Goal: Entertainment & Leisure: Consume media (video, audio)

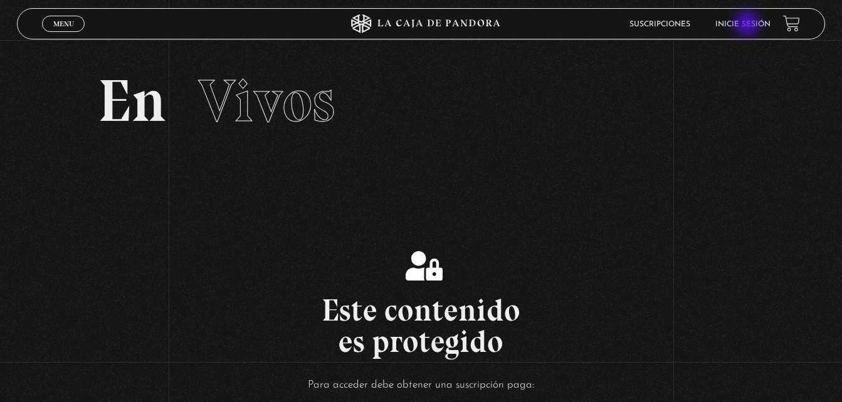
click at [749, 25] on link "Inicie sesión" at bounding box center [742, 25] width 55 height 8
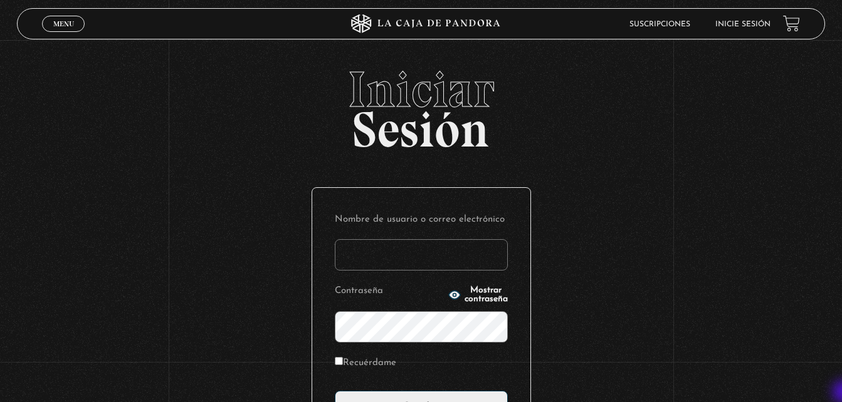
type input "ktyzamora09@hotmail.com"
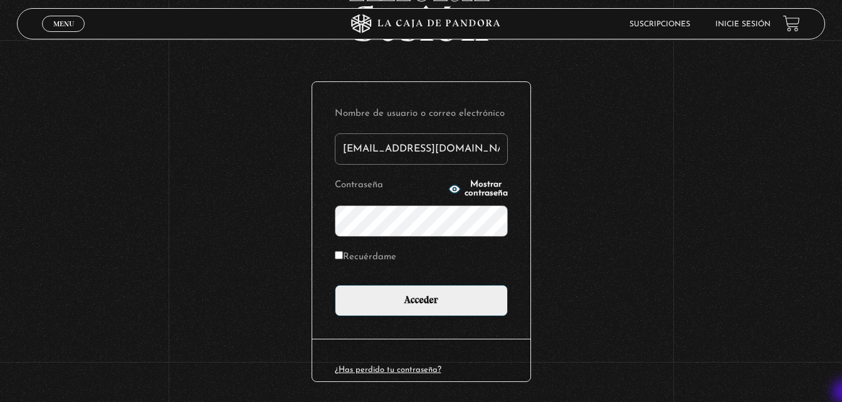
scroll to position [149, 0]
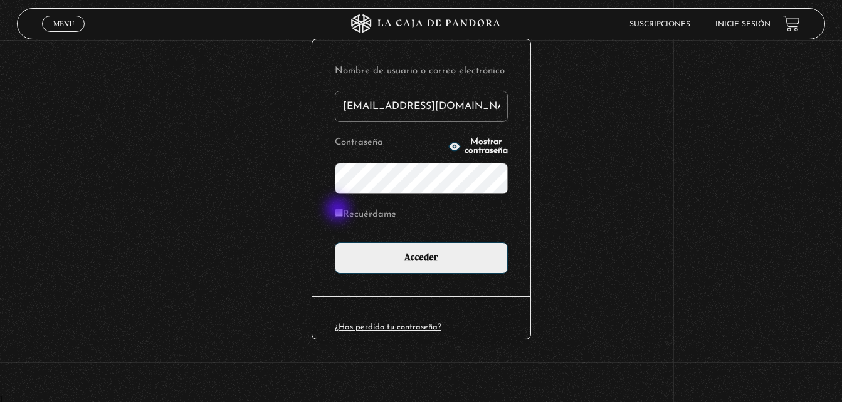
click at [339, 211] on input "Recuérdame" at bounding box center [339, 213] width 8 height 8
checkbox input "true"
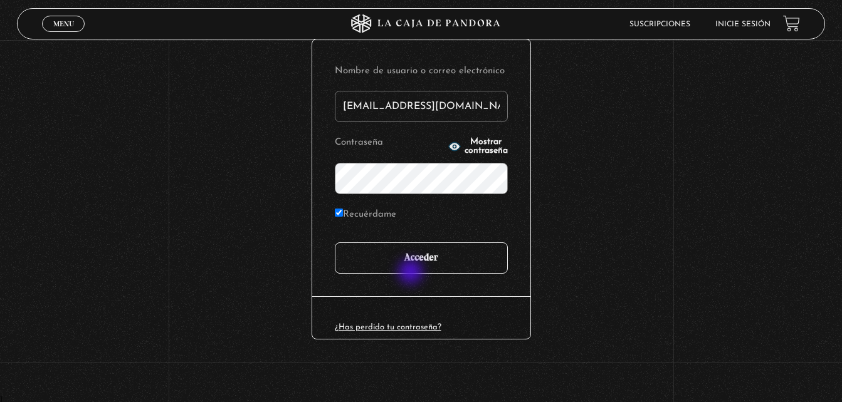
click at [412, 273] on input "Acceder" at bounding box center [421, 258] width 173 height 31
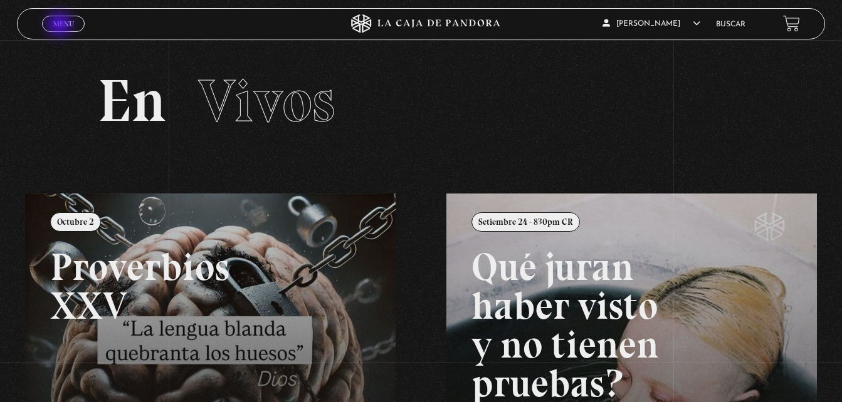
click at [61, 26] on span "Menu" at bounding box center [63, 24] width 21 height 8
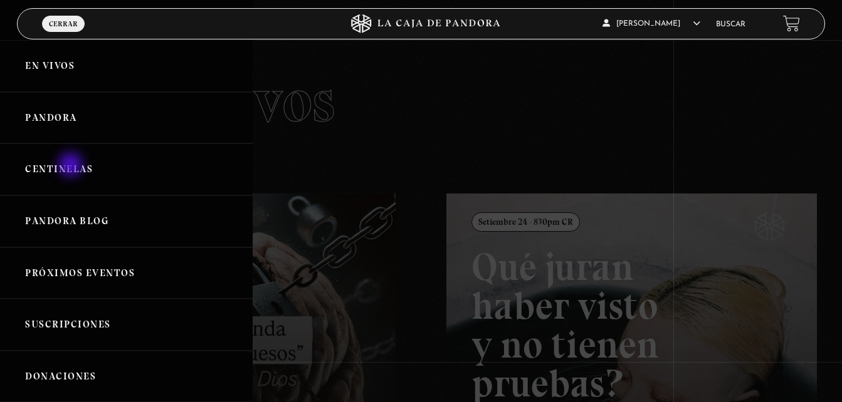
click at [72, 166] on link "Centinelas" at bounding box center [126, 170] width 253 height 52
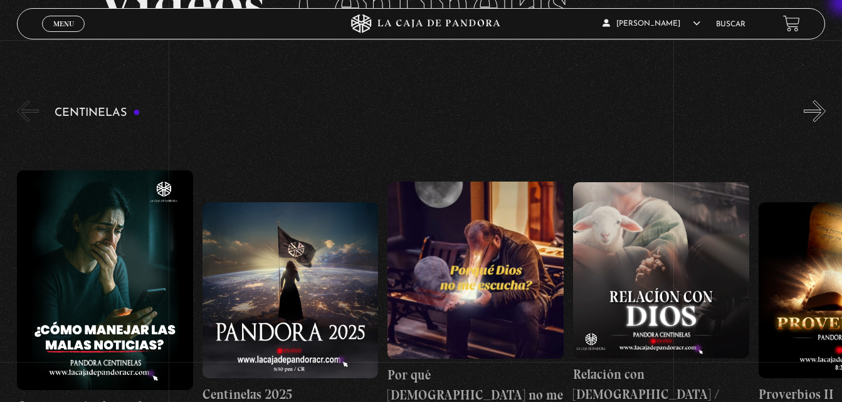
scroll to position [75, 0]
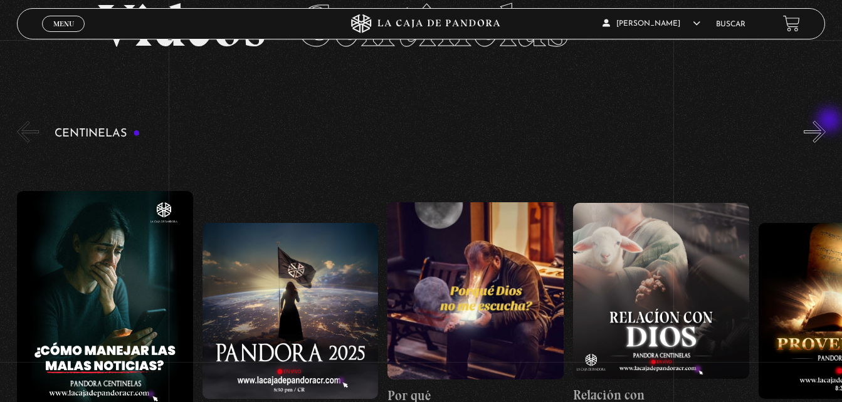
click at [826, 122] on button "»" at bounding box center [815, 132] width 22 height 22
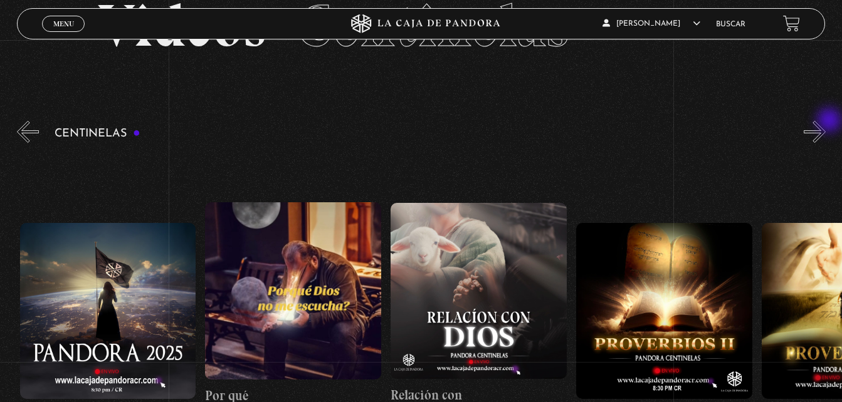
click at [826, 122] on button "»" at bounding box center [815, 132] width 22 height 22
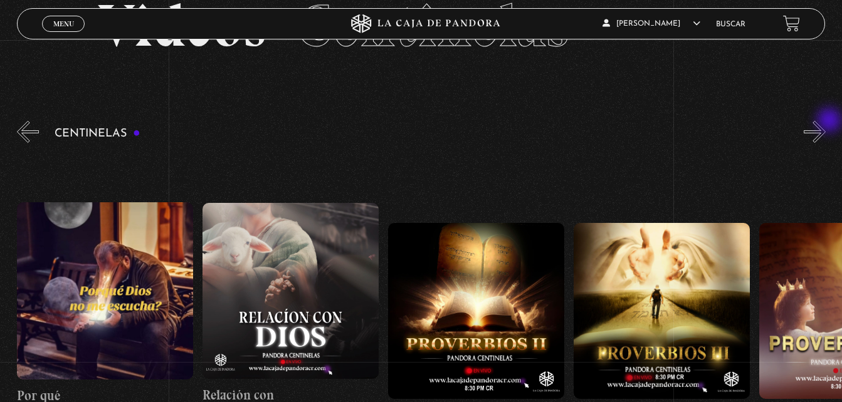
scroll to position [0, 371]
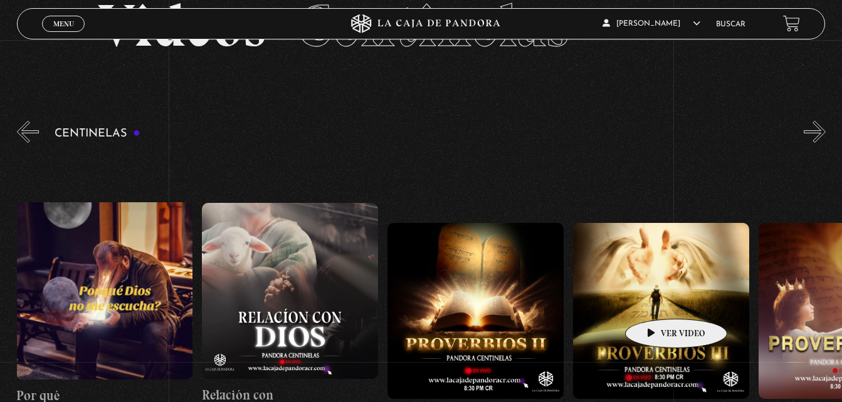
click at [656, 300] on figure at bounding box center [661, 311] width 176 height 176
click at [651, 312] on figure at bounding box center [661, 311] width 176 height 176
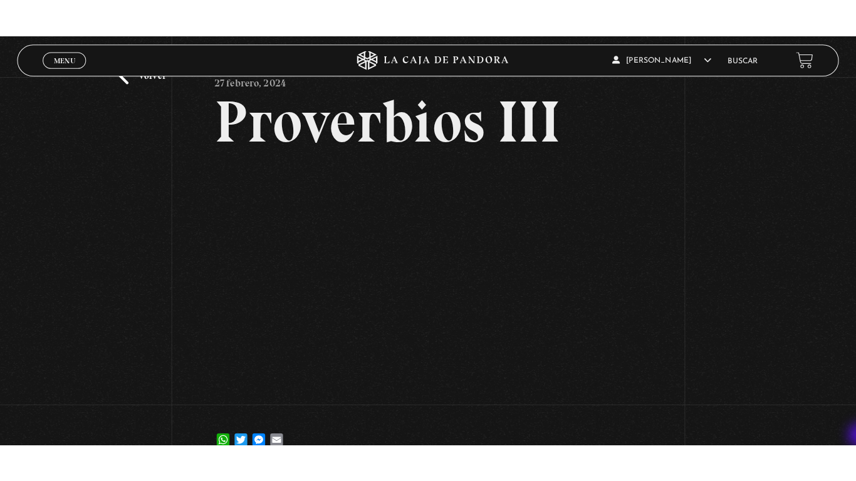
scroll to position [75, 0]
